Goal: Check status: Check status

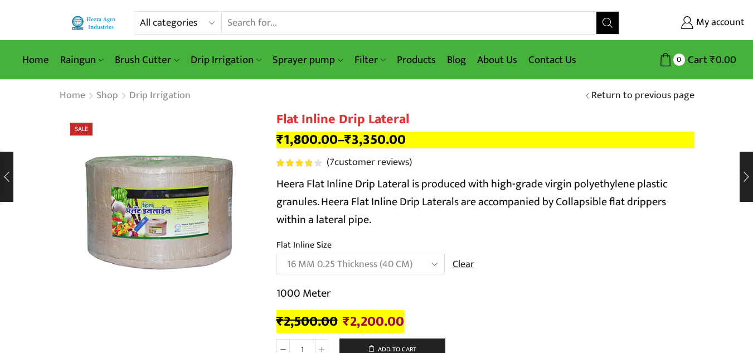
select select "16 MM 0.25 Thickness (40 CM)"
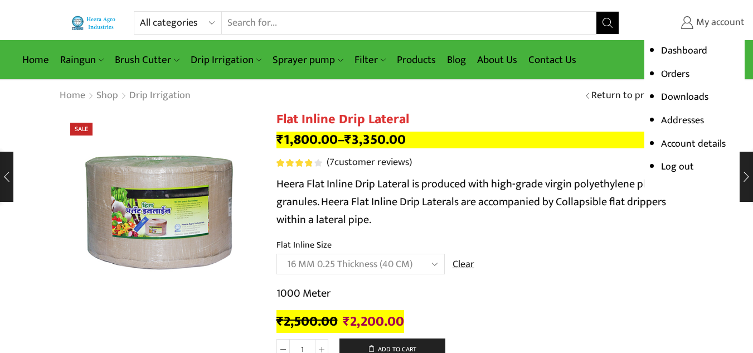
click at [640, 13] on link "My account" at bounding box center [690, 23] width 109 height 20
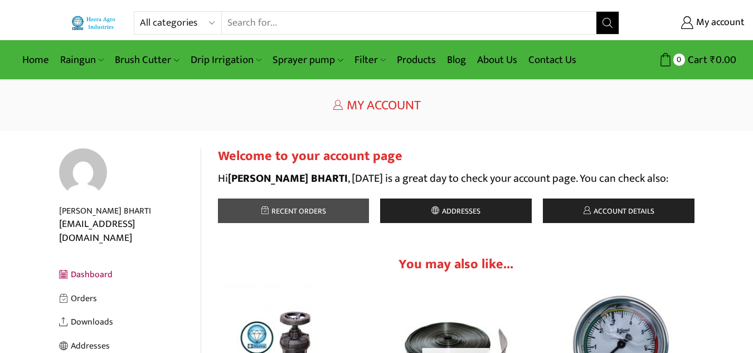
click at [290, 207] on span "Recent orders" at bounding box center [297, 211] width 57 height 13
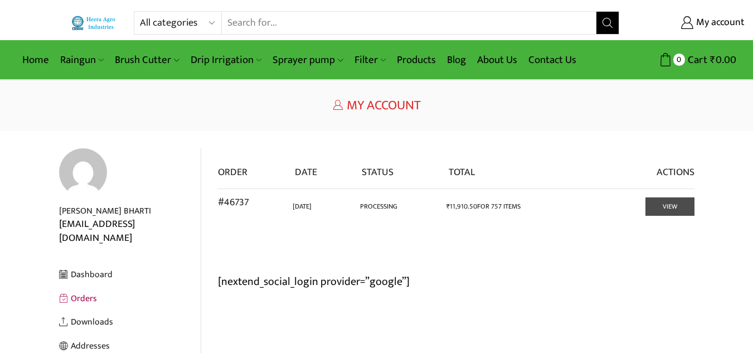
click at [664, 211] on link "View" at bounding box center [669, 206] width 49 height 18
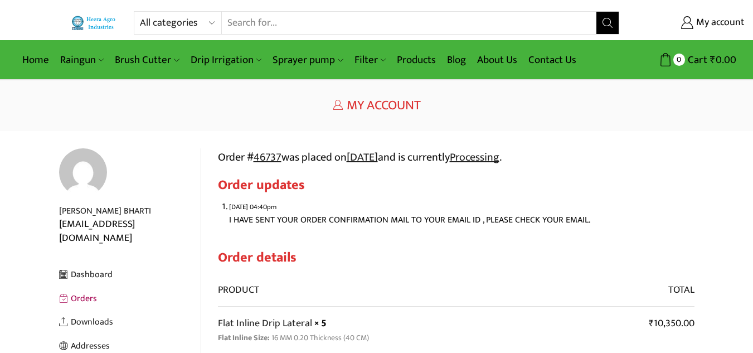
click at [521, 120] on div "Return to previous page Home My Account" at bounding box center [376, 105] width 753 height 51
